Goal: Navigation & Orientation: Find specific page/section

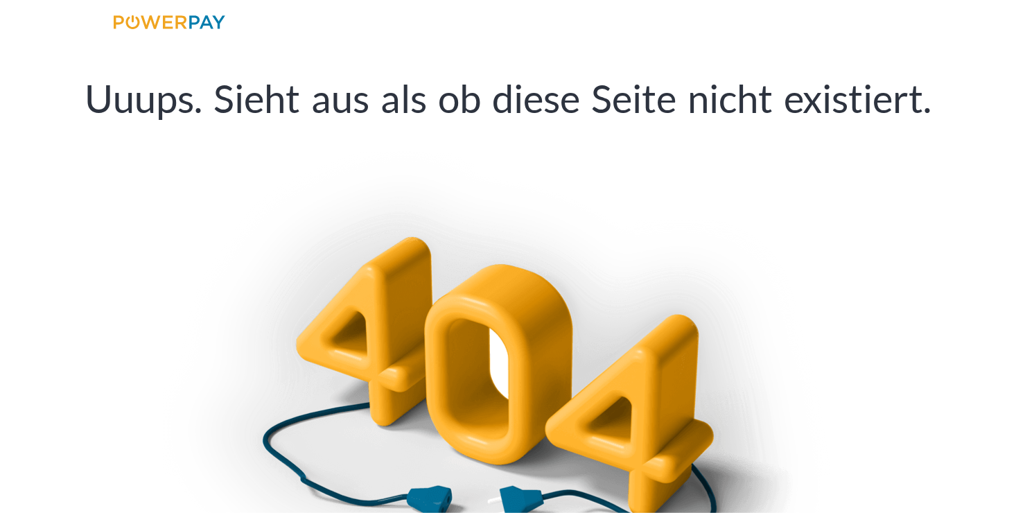
click at [148, 24] on img at bounding box center [170, 22] width 112 height 14
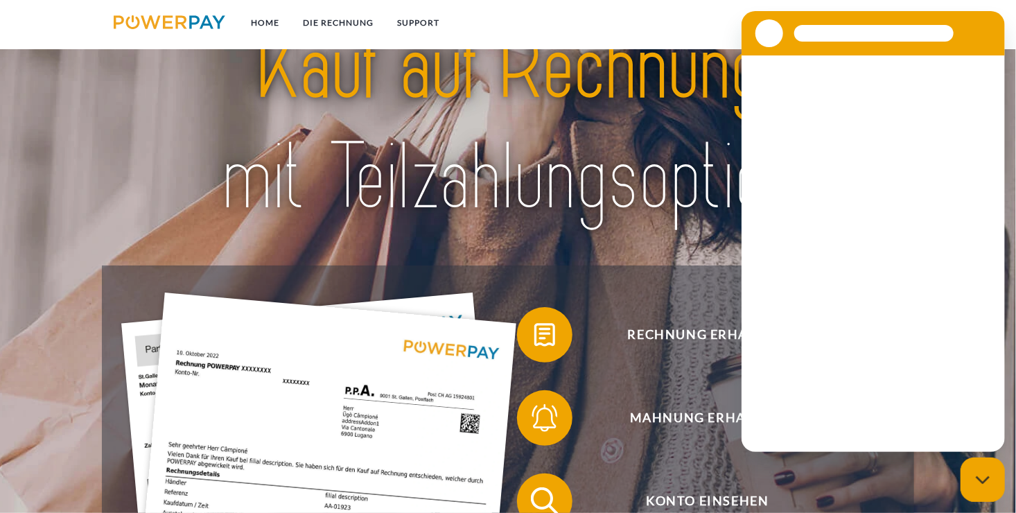
scroll to position [69, 0]
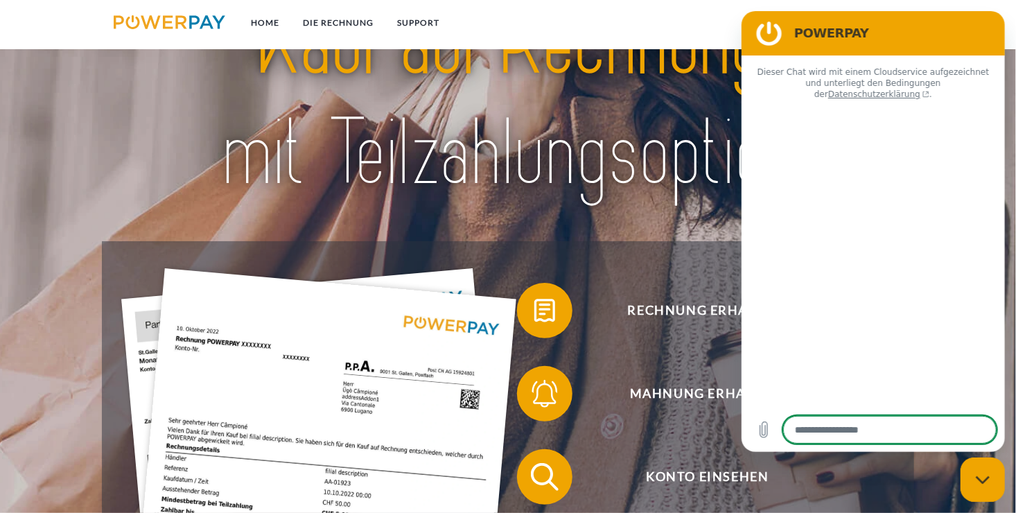
type textarea "*"
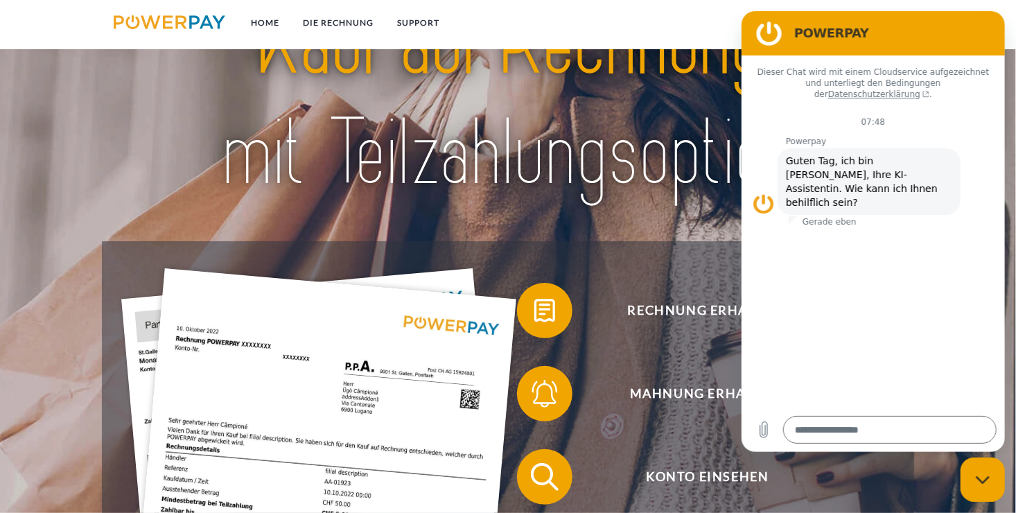
click at [766, 32] on figure at bounding box center [769, 33] width 28 height 28
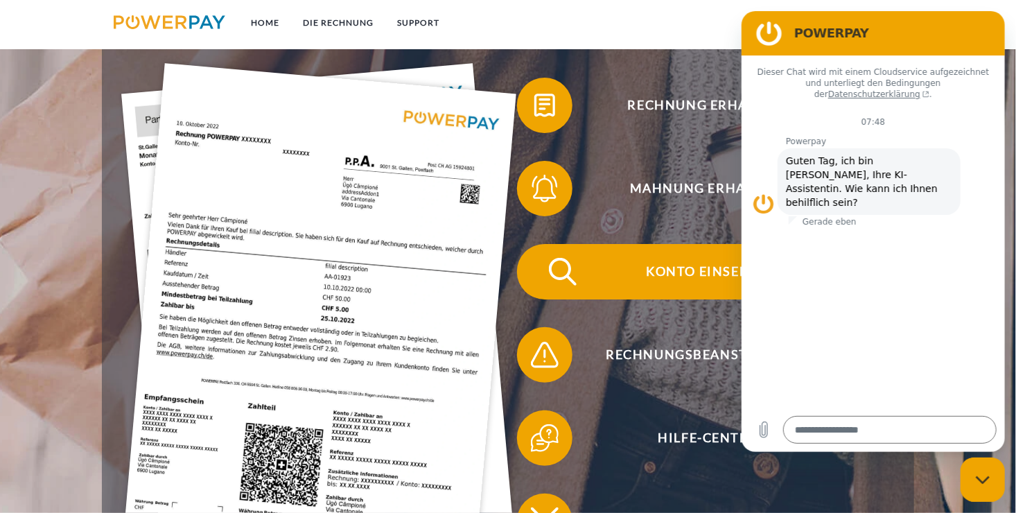
scroll to position [277, 0]
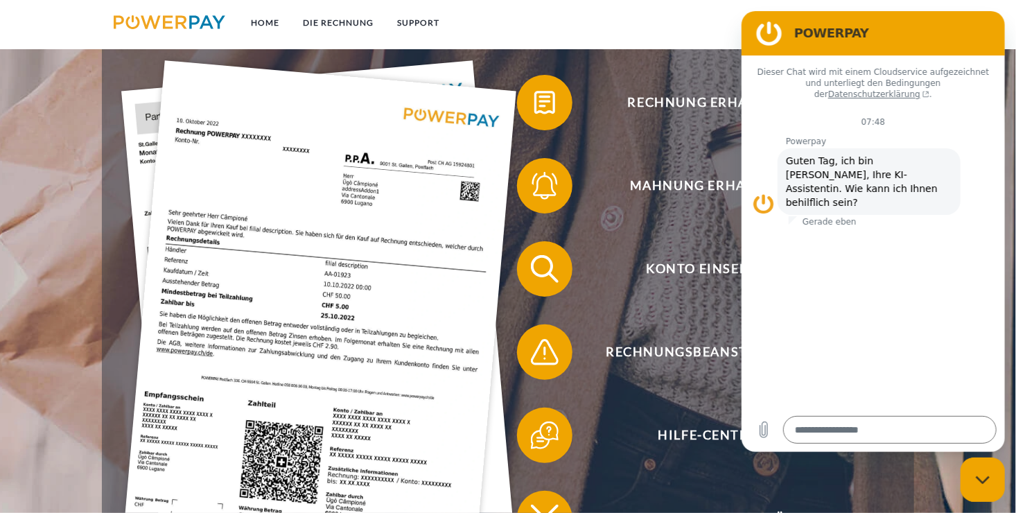
click at [191, 21] on img at bounding box center [170, 22] width 112 height 14
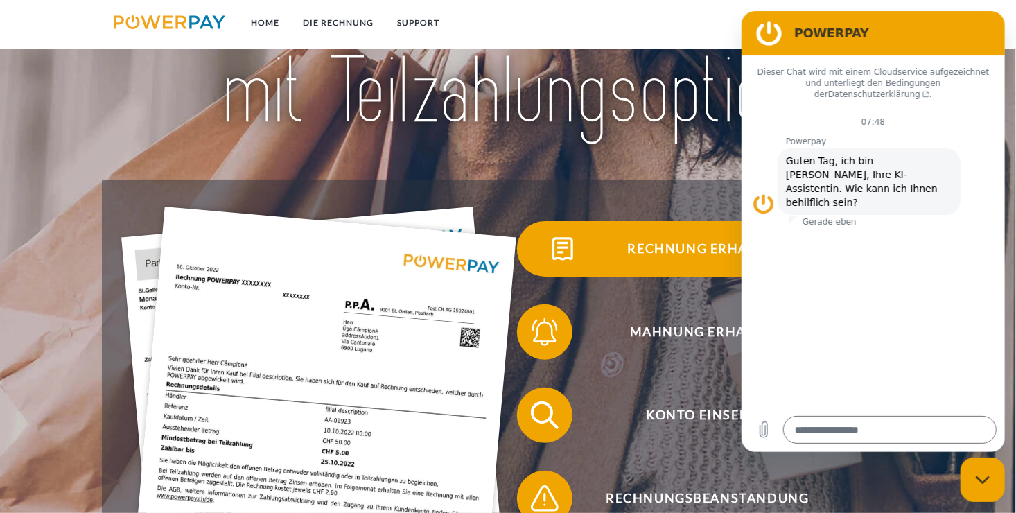
scroll to position [139, 0]
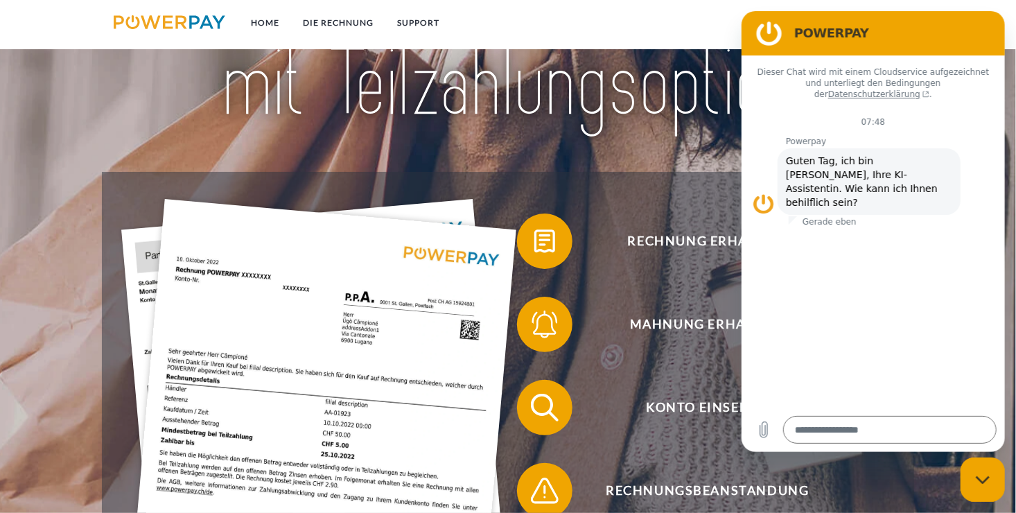
click at [989, 25] on h2 "POWERPAY" at bounding box center [891, 33] width 197 height 17
click at [898, 337] on div "Dieser Chat wird mit einem Cloudservice aufgezeichnet und unterliegt den Beding…" at bounding box center [872, 231] width 263 height 352
click at [759, 193] on figure at bounding box center [763, 204] width 22 height 22
drag, startPoint x: 18, startPoint y: 167, endPoint x: 688, endPoint y: 164, distance: 670.1
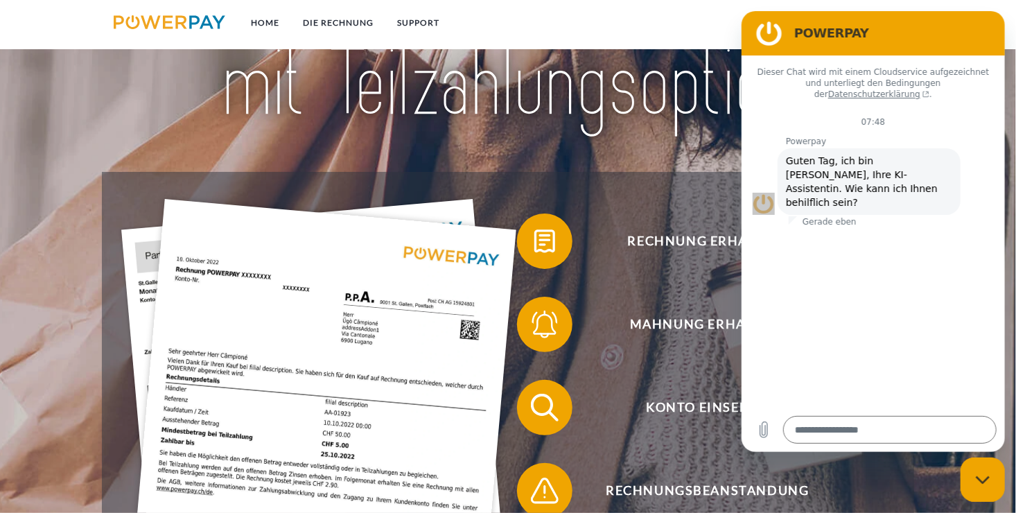
click at [688, 164] on div at bounding box center [508, 29] width 813 height 285
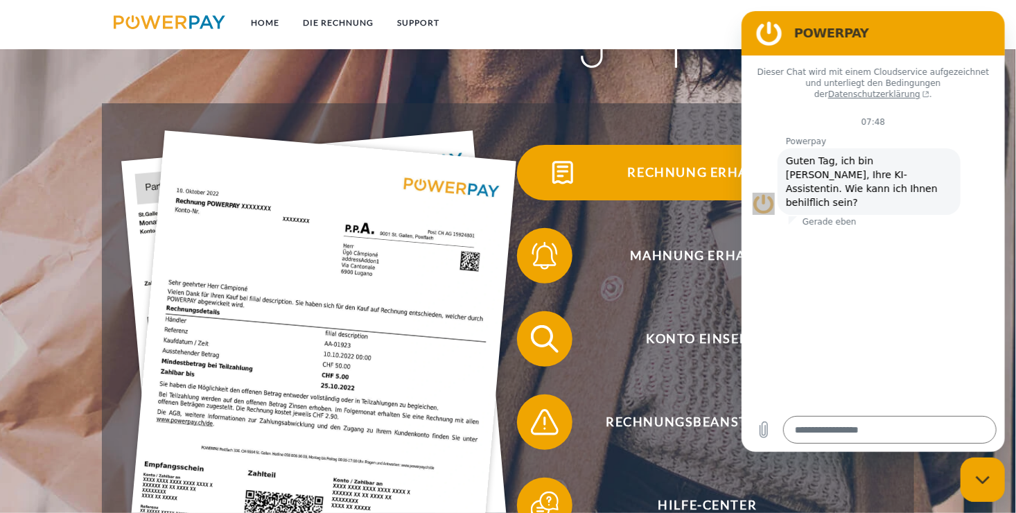
scroll to position [208, 0]
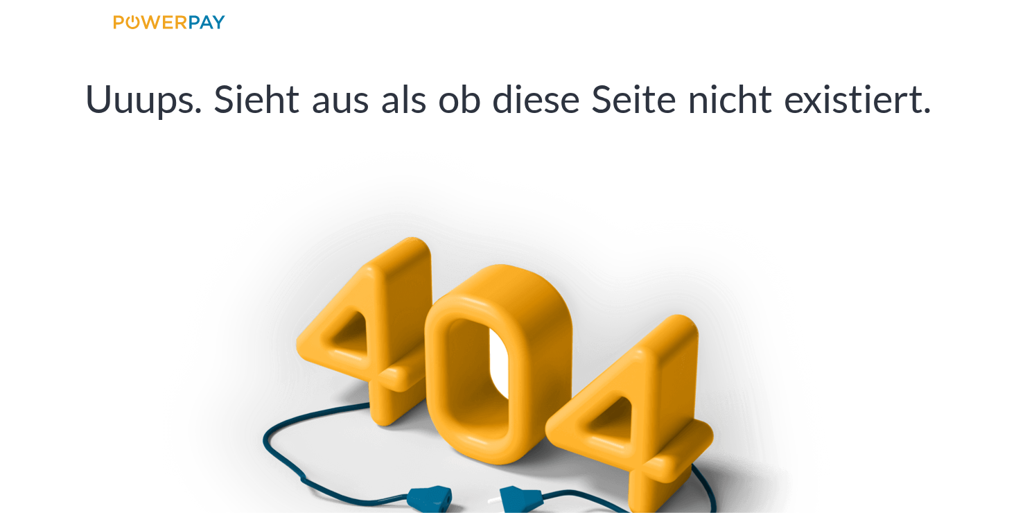
click at [135, 20] on img at bounding box center [170, 22] width 112 height 14
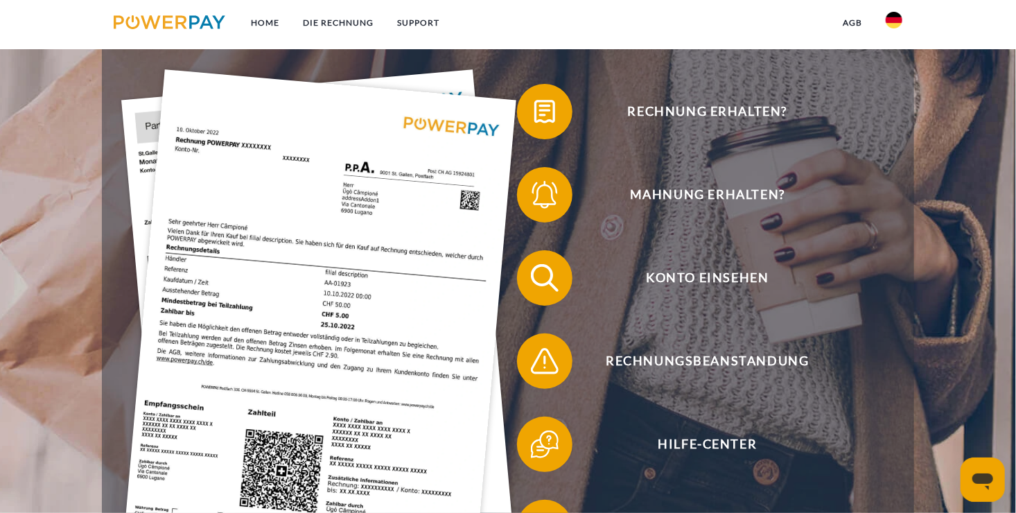
scroll to position [277, 0]
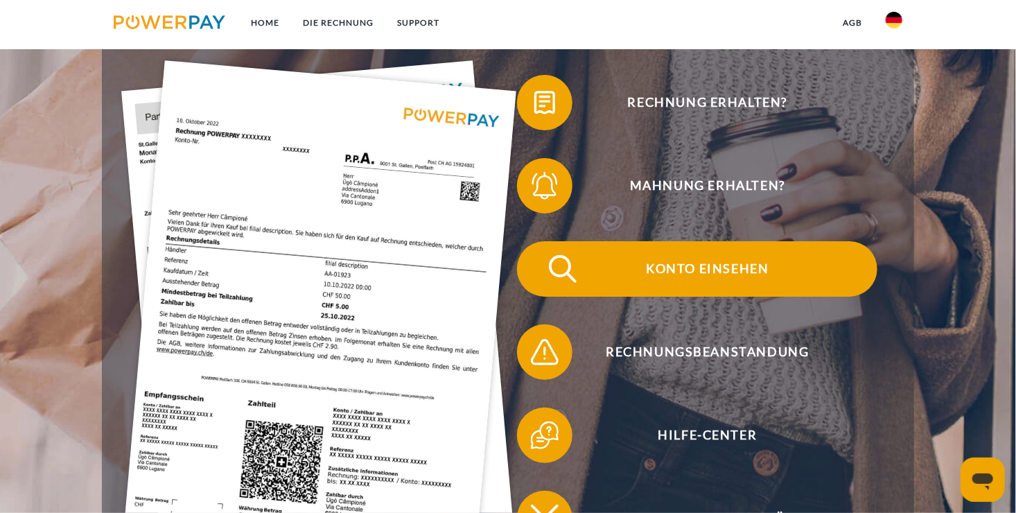
click at [703, 274] on span "Konto einsehen" at bounding box center [708, 268] width 340 height 55
